Goal: Information Seeking & Learning: Learn about a topic

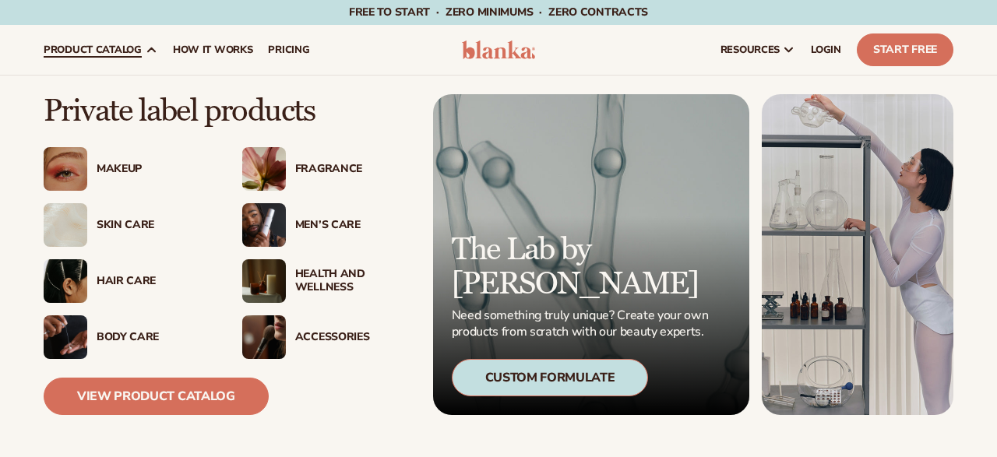
click at [119, 170] on div "Makeup" at bounding box center [154, 169] width 115 height 13
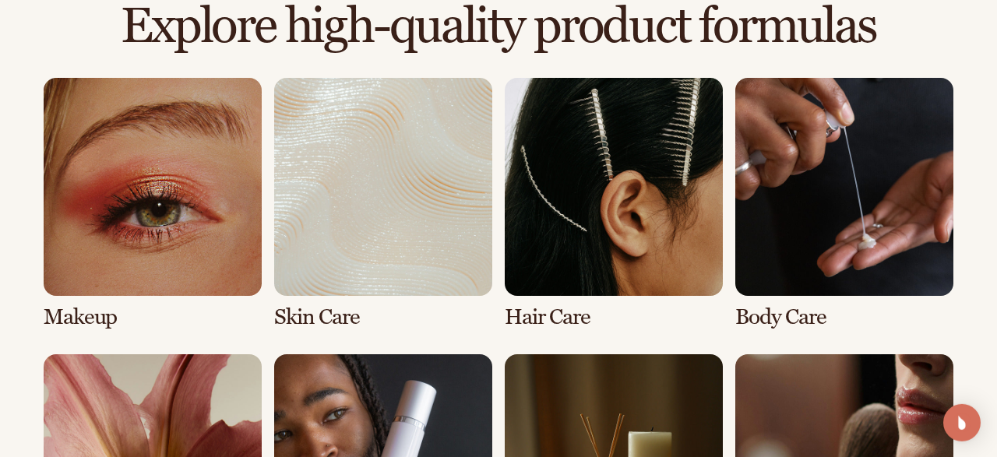
scroll to position [1215, 0]
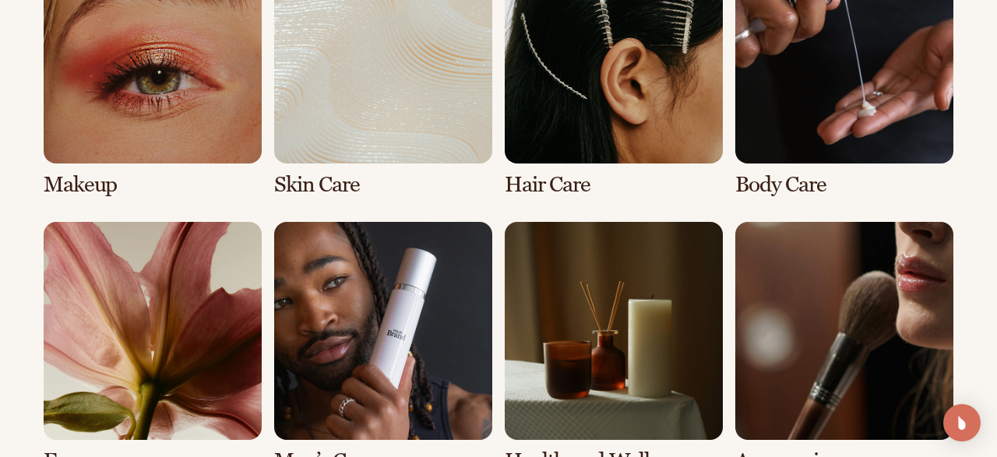
click at [210, 121] on link "1 / 8" at bounding box center [153, 71] width 218 height 252
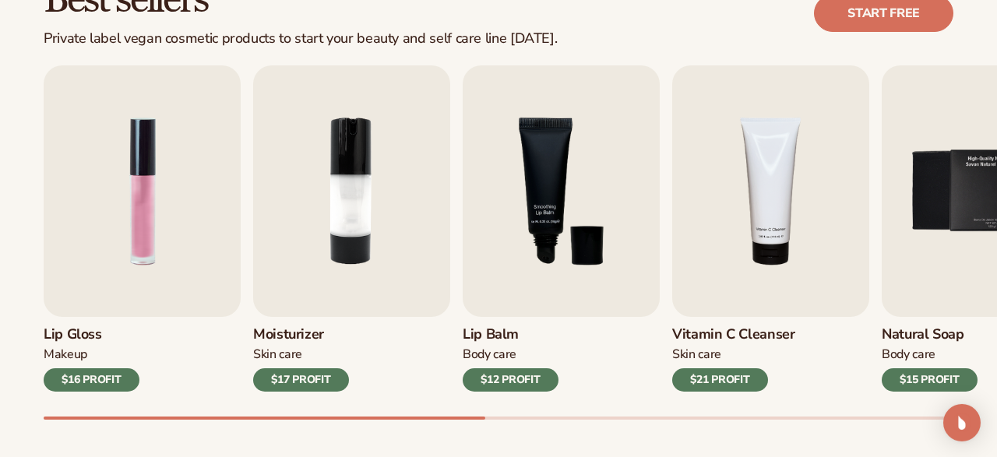
scroll to position [486, 0]
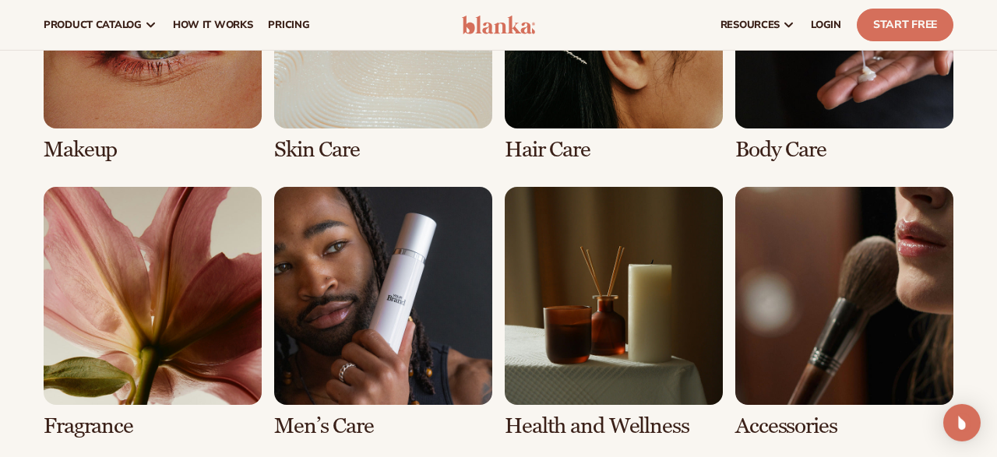
scroll to position [1064, 0]
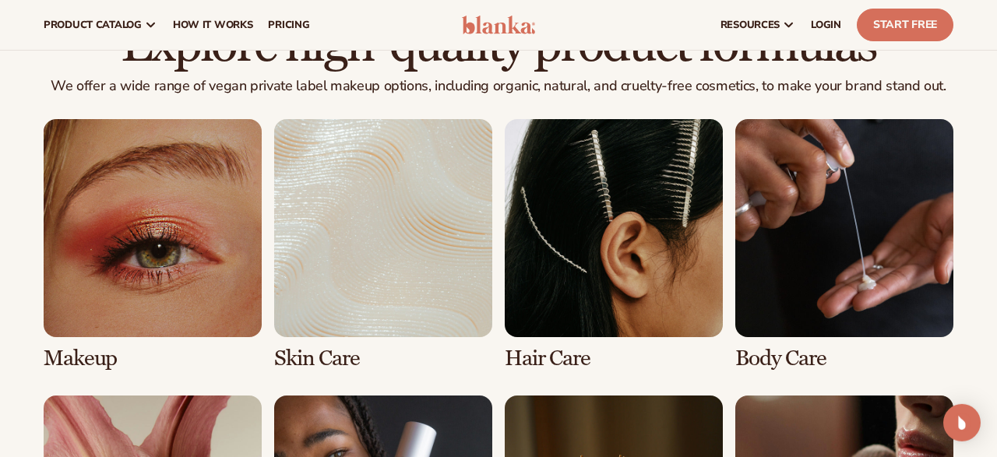
click at [175, 235] on link "1 / 8" at bounding box center [153, 245] width 218 height 252
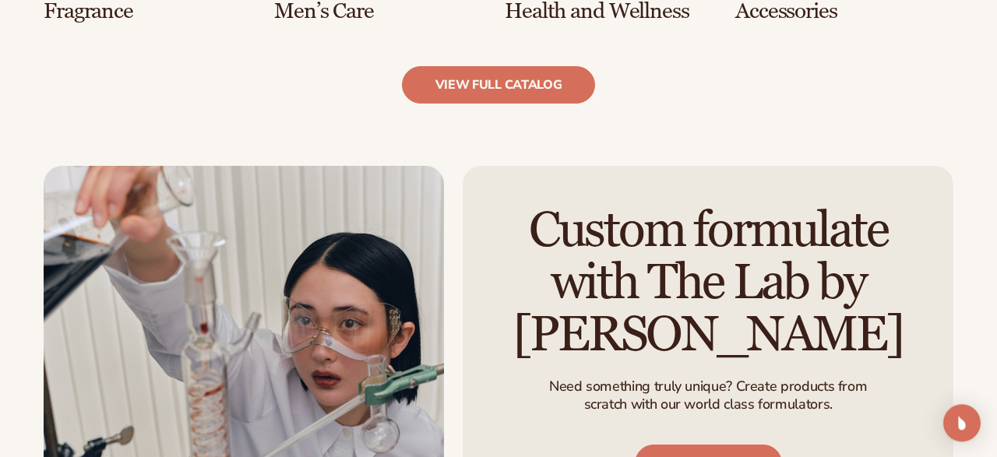
scroll to position [1681, 0]
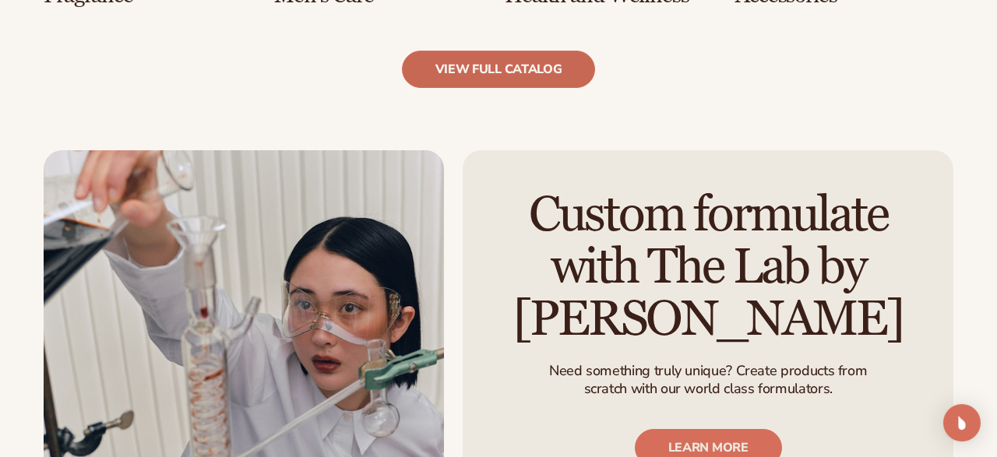
click at [456, 77] on link "view full catalog" at bounding box center [499, 69] width 194 height 37
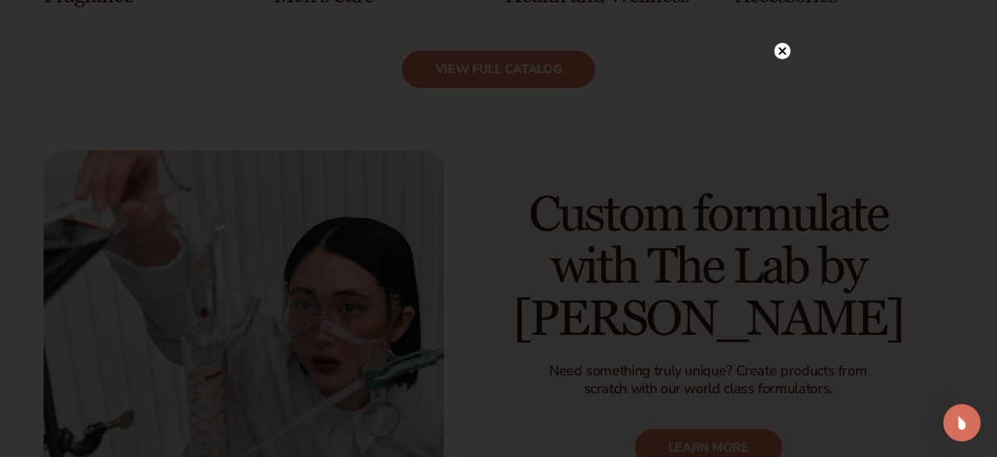
click at [784, 51] on icon at bounding box center [783, 52] width 8 height 8
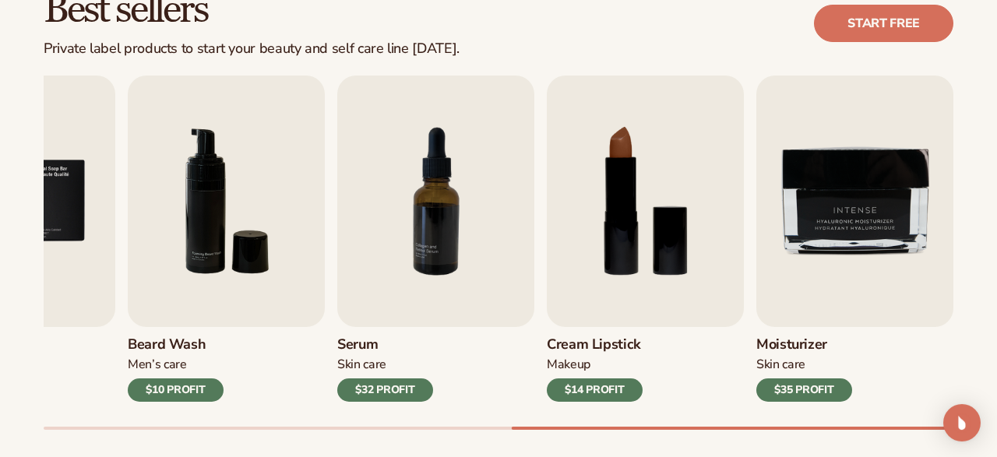
scroll to position [405, 0]
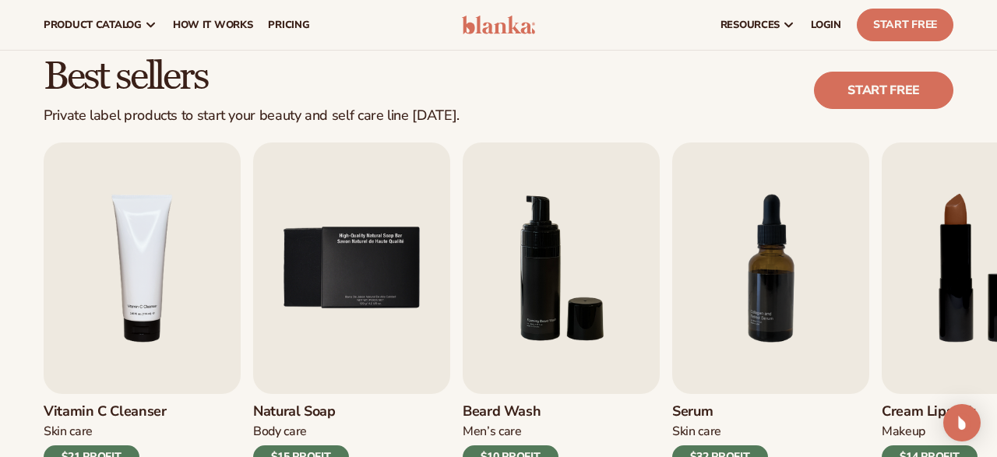
click at [622, 83] on div "Best sellers Private label products to start your beauty and self care line tod…" at bounding box center [499, 90] width 910 height 67
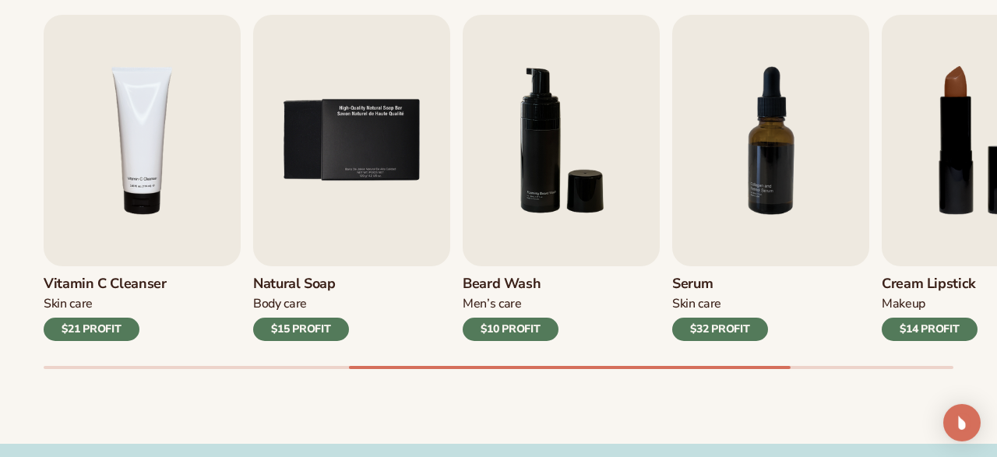
scroll to position [537, 0]
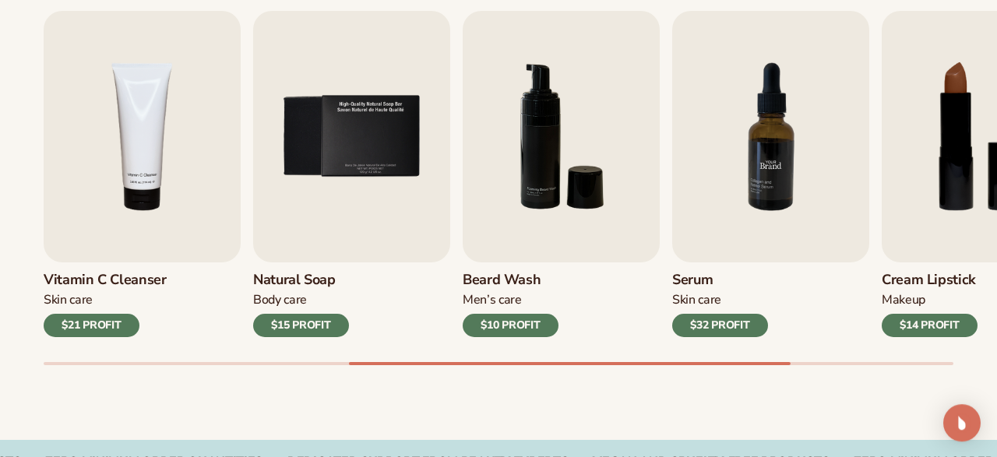
click at [740, 179] on img "7 / 9" at bounding box center [770, 137] width 197 height 252
click at [711, 163] on img "7 / 9" at bounding box center [770, 137] width 197 height 252
click at [759, 171] on img "7 / 9" at bounding box center [770, 137] width 197 height 252
